Goal: Information Seeking & Learning: Learn about a topic

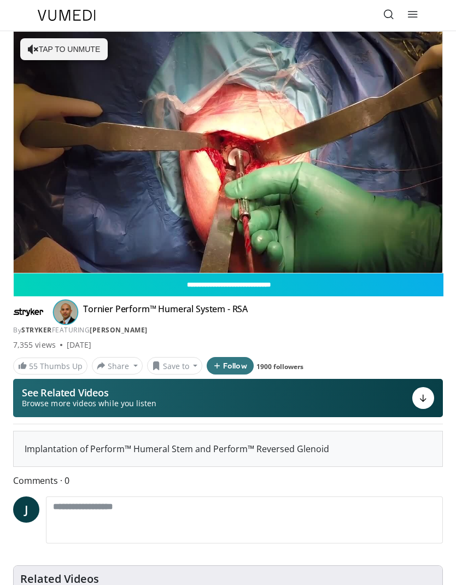
click at [388, 14] on icon at bounding box center [388, 14] width 11 height 11
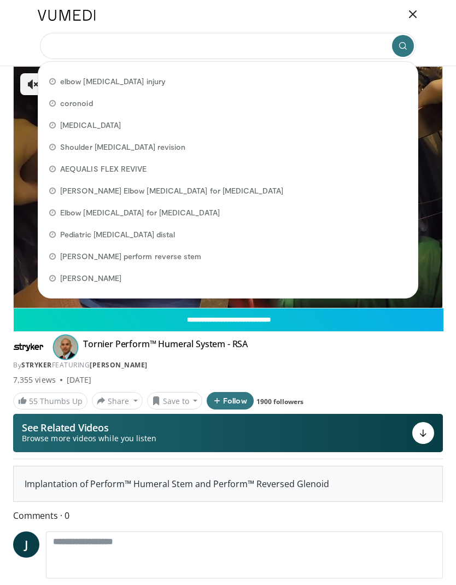
click at [82, 46] on input "Search topics, interventions" at bounding box center [228, 46] width 376 height 26
click at [353, 150] on div "Shoulder arthroplasty revision" at bounding box center [228, 147] width 371 height 22
type input "**********"
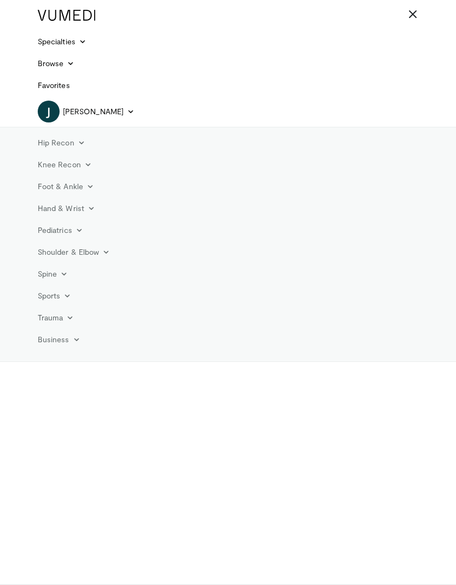
click at [413, 14] on icon at bounding box center [412, 14] width 11 height 11
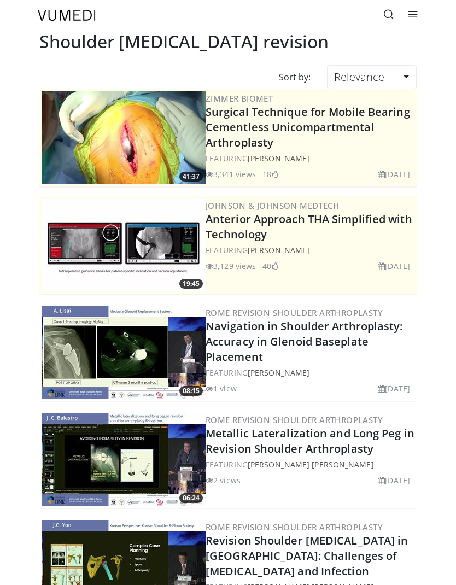
click at [418, 16] on link at bounding box center [413, 15] width 22 height 22
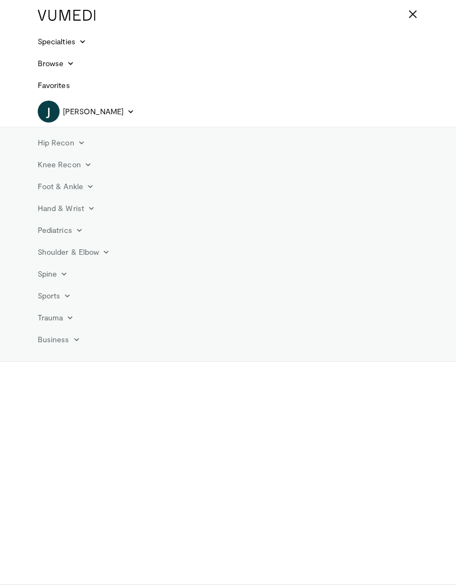
click at [68, 311] on link "Trauma" at bounding box center [56, 318] width 50 height 22
click at [87, 414] on link "Upper Extremity" at bounding box center [97, 413] width 130 height 17
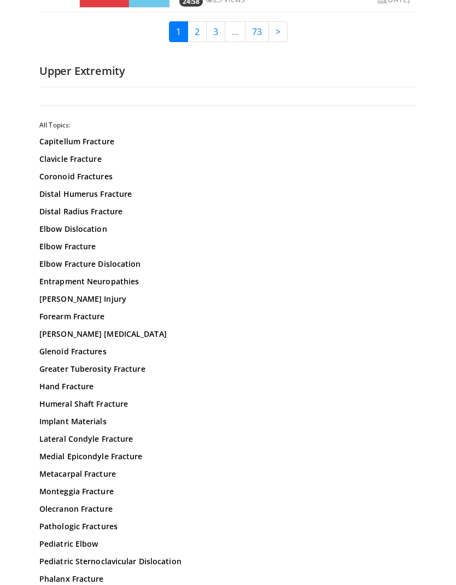
scroll to position [2734, 0]
click at [81, 172] on link "Coronoid Fractures" at bounding box center [227, 176] width 377 height 11
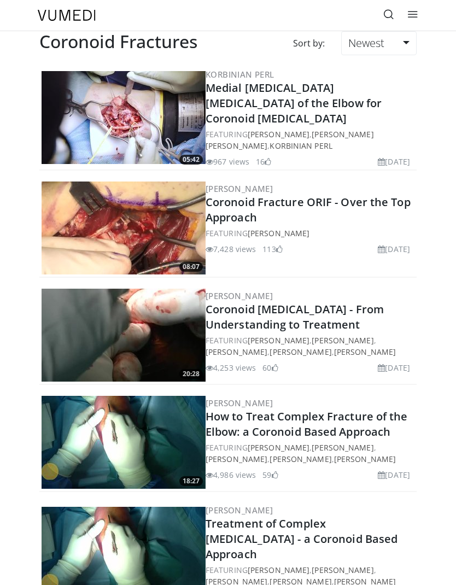
click at [84, 159] on img at bounding box center [124, 117] width 164 height 93
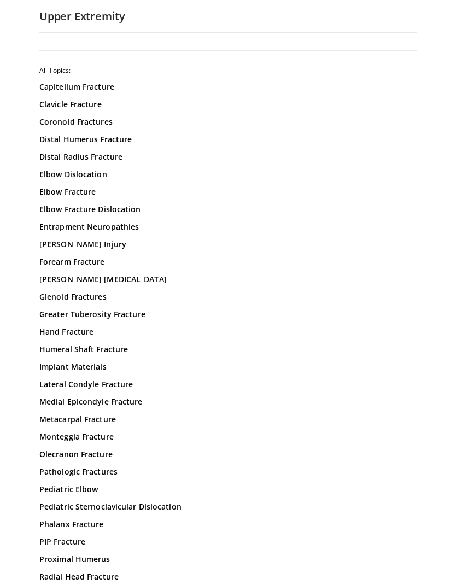
scroll to position [2800, 0]
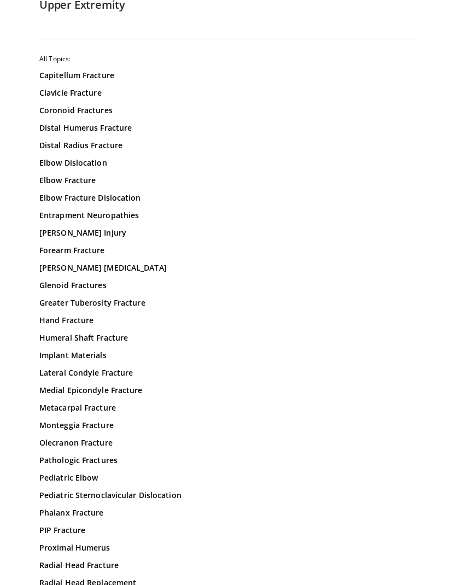
click at [87, 91] on link "Clavicle Fracture" at bounding box center [227, 92] width 377 height 11
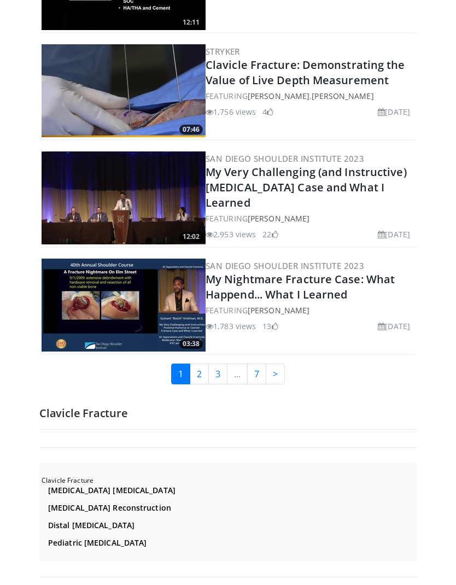
scroll to position [2442, 0]
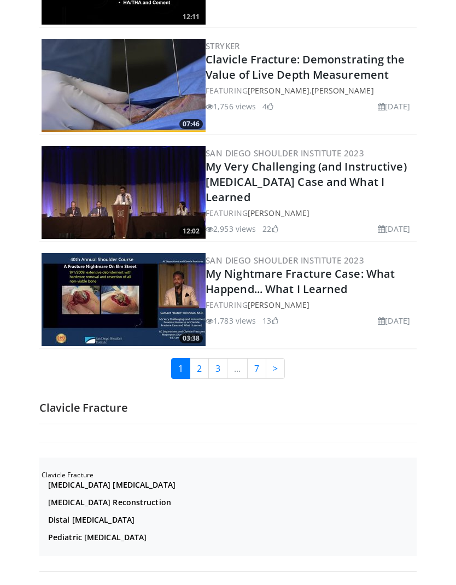
click at [201, 358] on link "2" at bounding box center [199, 368] width 19 height 21
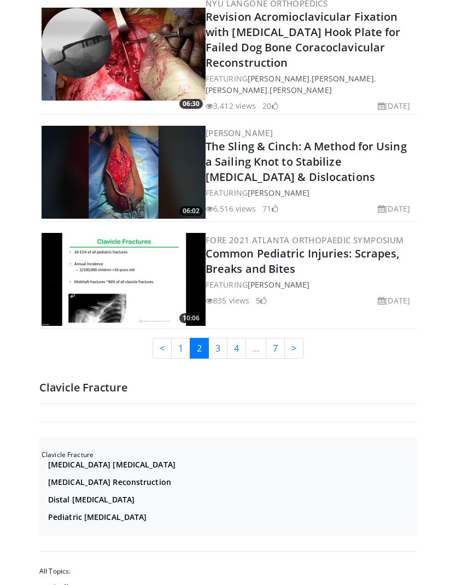
scroll to position [2544, 0]
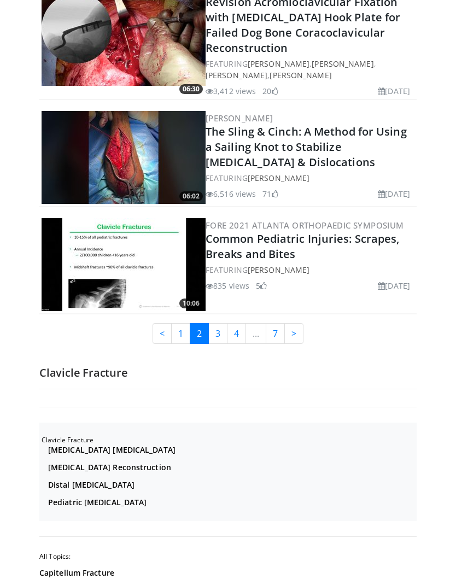
click at [217, 323] on link "3" at bounding box center [217, 333] width 19 height 21
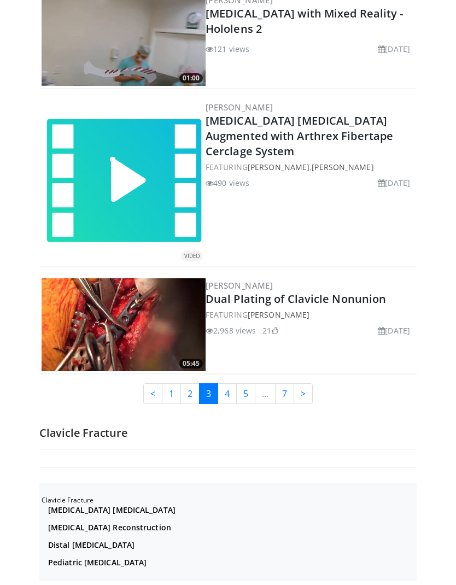
scroll to position [2471, 0]
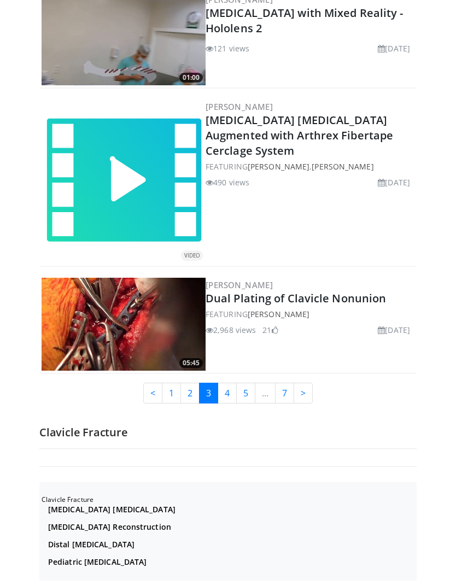
click at [231, 383] on link "4" at bounding box center [227, 393] width 19 height 21
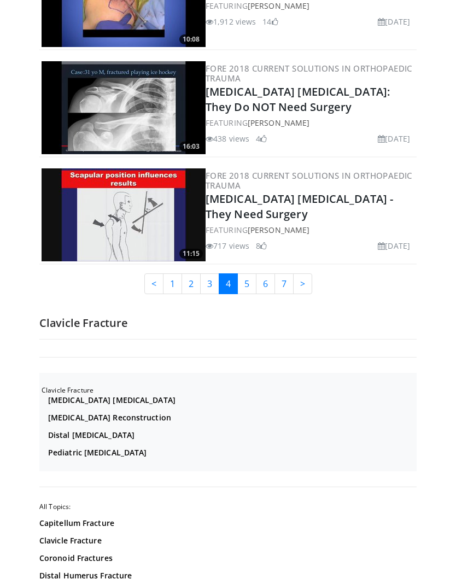
scroll to position [2602, 0]
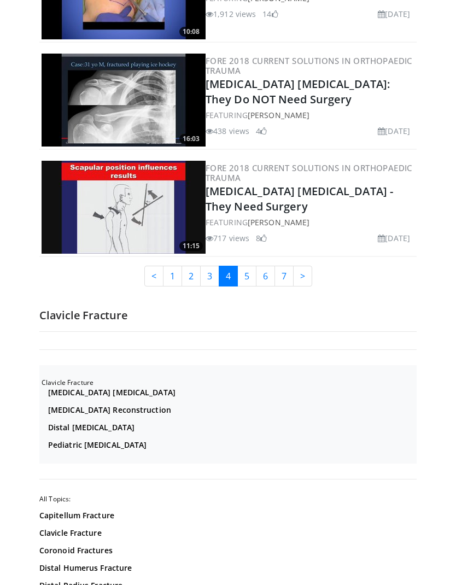
click at [247, 266] on link "5" at bounding box center [246, 276] width 19 height 21
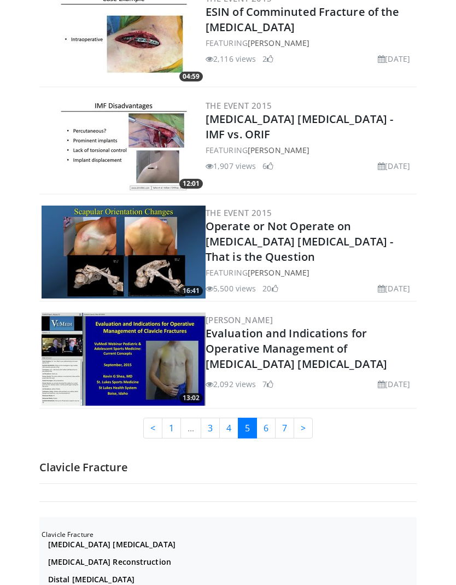
scroll to position [2350, 0]
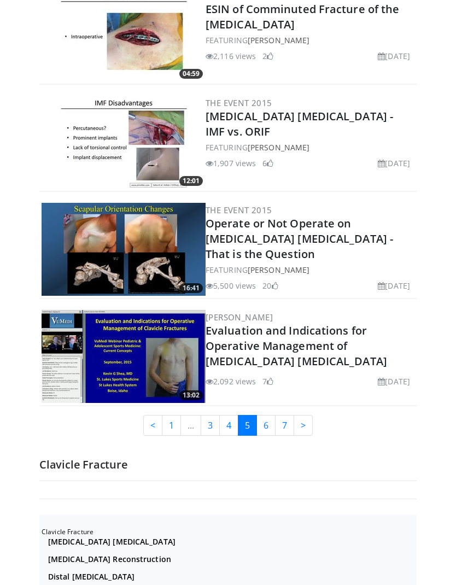
click at [260, 427] on link "6" at bounding box center [265, 425] width 19 height 21
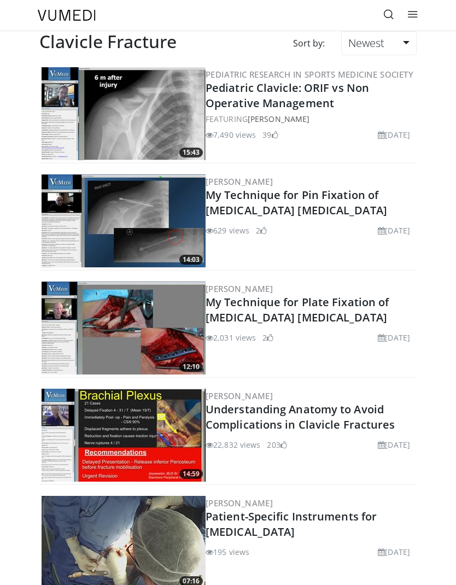
click at [261, 409] on link "Understanding Anatomy to Avoid Complications in Clavicle Fractures" at bounding box center [301, 417] width 190 height 30
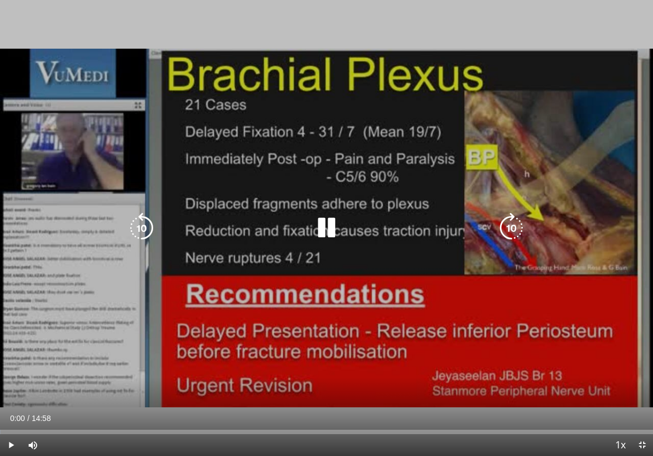
click at [18, 439] on span "Video Player" at bounding box center [11, 445] width 22 height 22
click at [379, 423] on div "10 seconds Tap to unmute" at bounding box center [326, 228] width 653 height 456
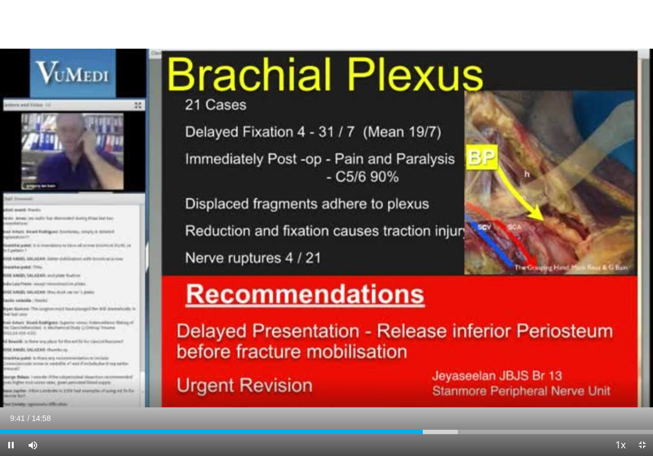
click at [445, 433] on div "Loaded : 70.64%" at bounding box center [230, 432] width 461 height 4
click at [439, 433] on div "Progress Bar" at bounding box center [226, 432] width 453 height 4
click at [455, 433] on div "Progress Bar" at bounding box center [233, 432] width 466 height 4
click at [455, 432] on div "Progress Bar" at bounding box center [231, 432] width 463 height 4
click at [455, 431] on div "Progress Bar" at bounding box center [291, 432] width 583 height 4
